Goal: Find specific page/section: Find specific page/section

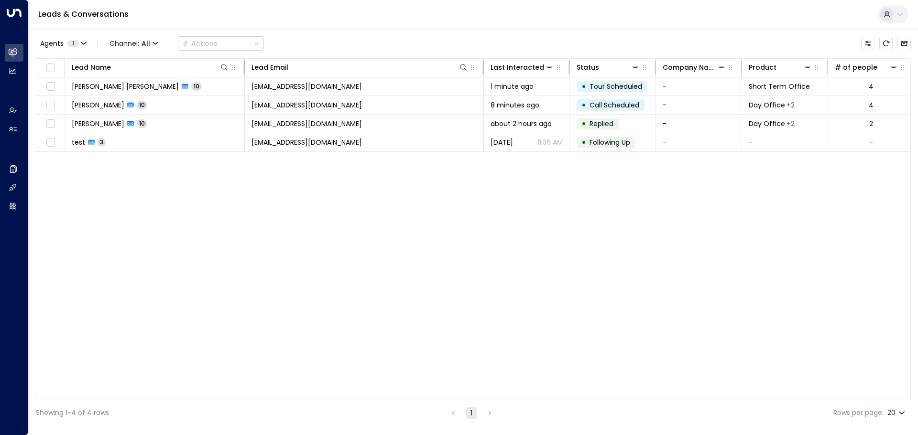
click at [188, 241] on div "Lead Name Lead Email Last Interacted Status Company Name Product # of people AI…" at bounding box center [473, 229] width 875 height 342
